Goal: Task Accomplishment & Management: Manage account settings

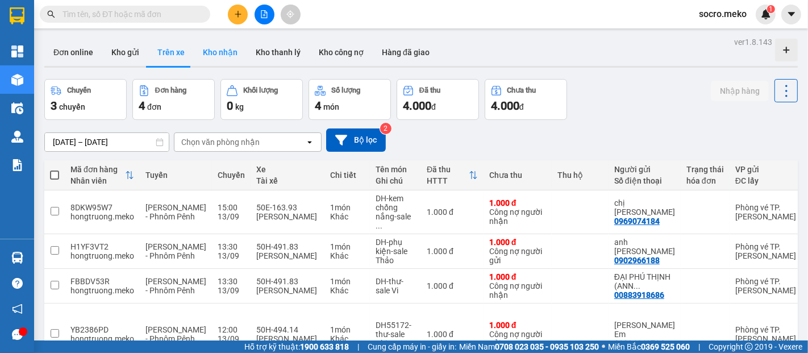
click at [216, 51] on button "Kho nhận" at bounding box center [220, 52] width 53 height 27
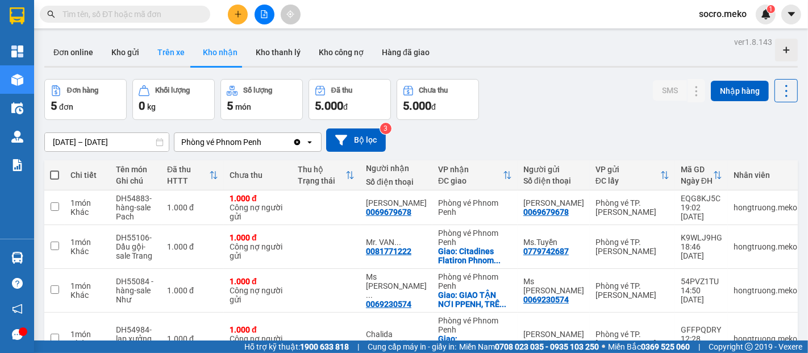
click at [168, 51] on button "Trên xe" at bounding box center [170, 52] width 45 height 27
type input "[DATE] – [DATE]"
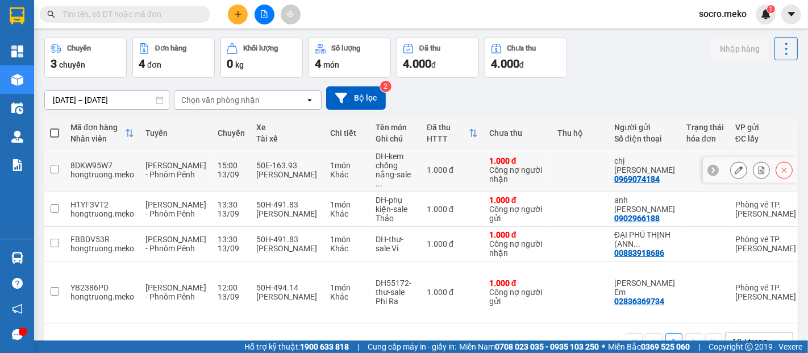
scroll to position [52, 0]
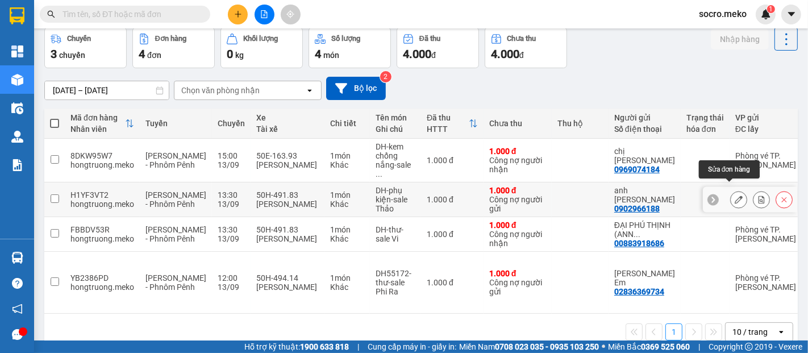
click at [735, 195] on icon at bounding box center [739, 199] width 8 height 8
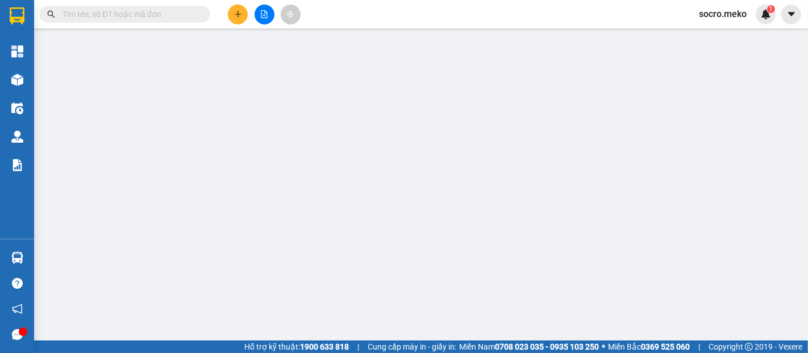
type input "0902966188"
type input "anh [PERSON_NAME]"
type input "0069220806"
type input "Duong Phkay"
type input "Người gửi trả phí"
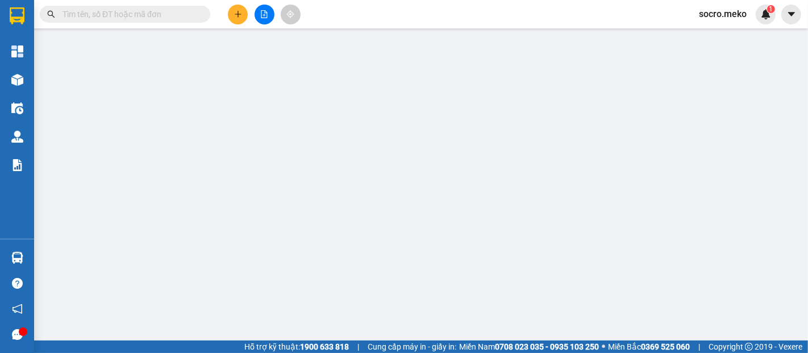
type input "1.000"
type input "0"
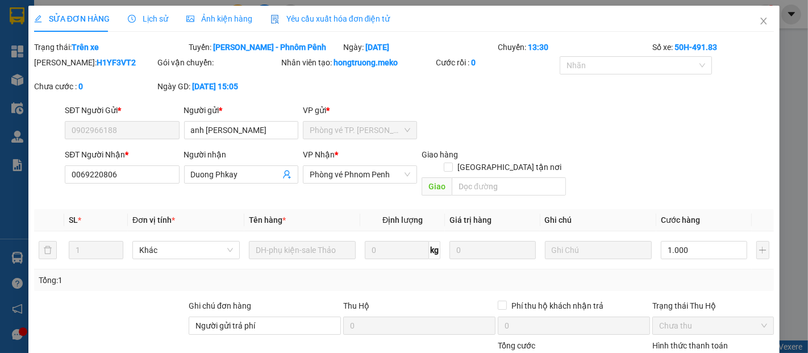
click at [216, 16] on span "Ảnh kiện hàng" at bounding box center [219, 18] width 66 height 9
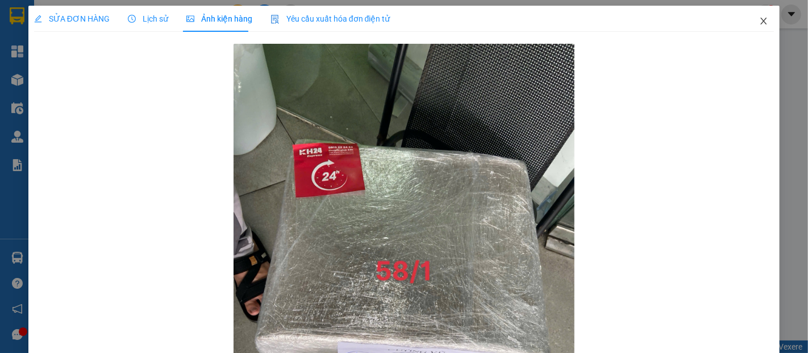
click at [761, 24] on icon "close" at bounding box center [764, 21] width 6 height 7
